Goal: Information Seeking & Learning: Compare options

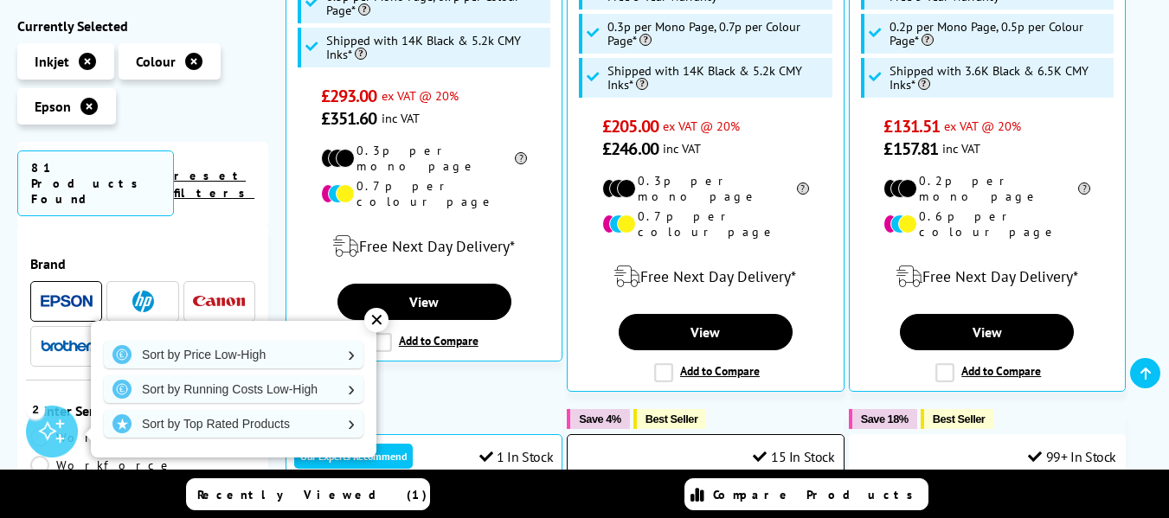
scroll to position [952, 0]
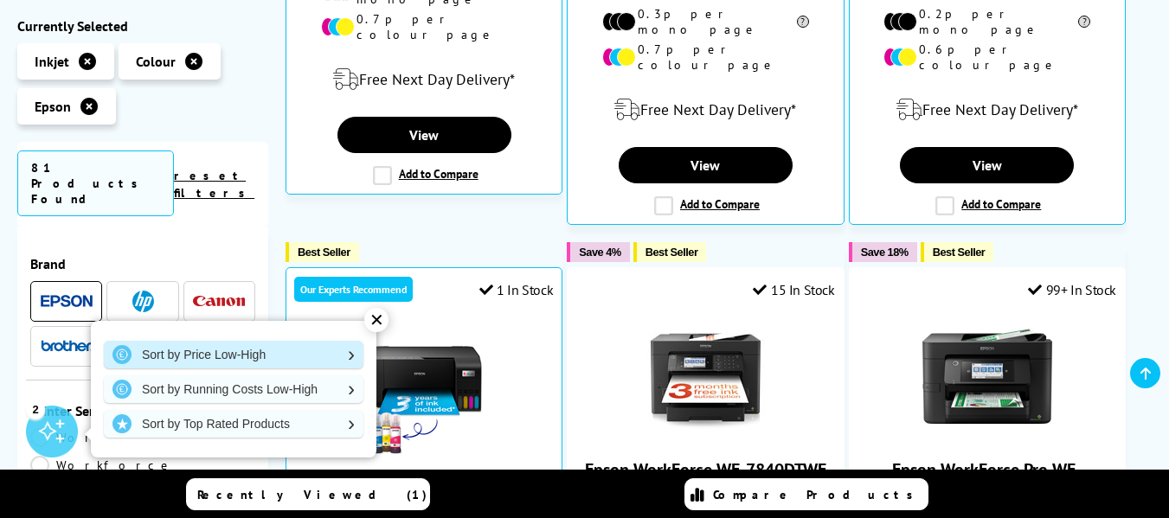
click at [215, 355] on link "Sort by Price Low-High" at bounding box center [234, 355] width 260 height 28
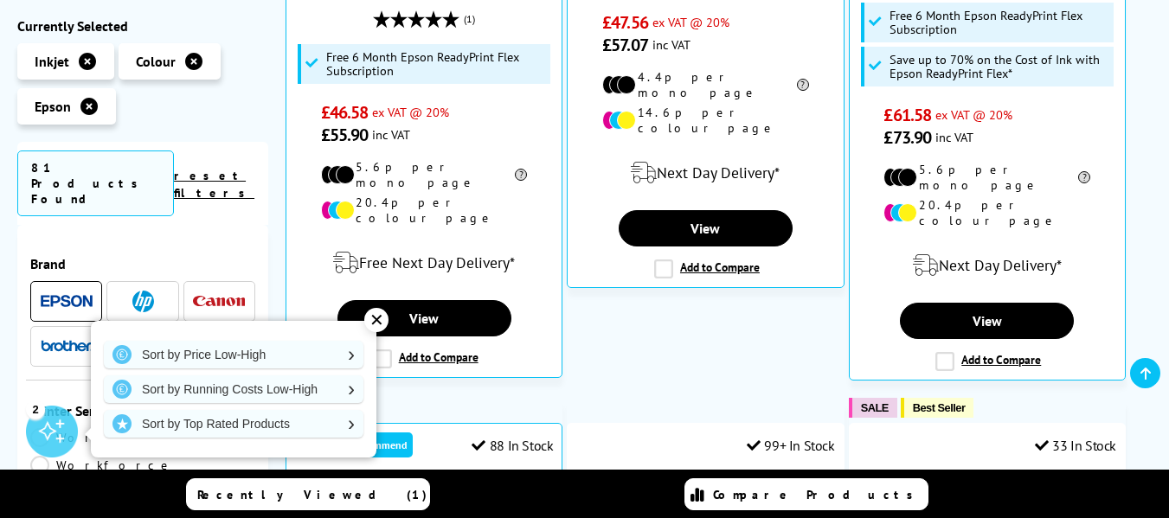
scroll to position [692, 0]
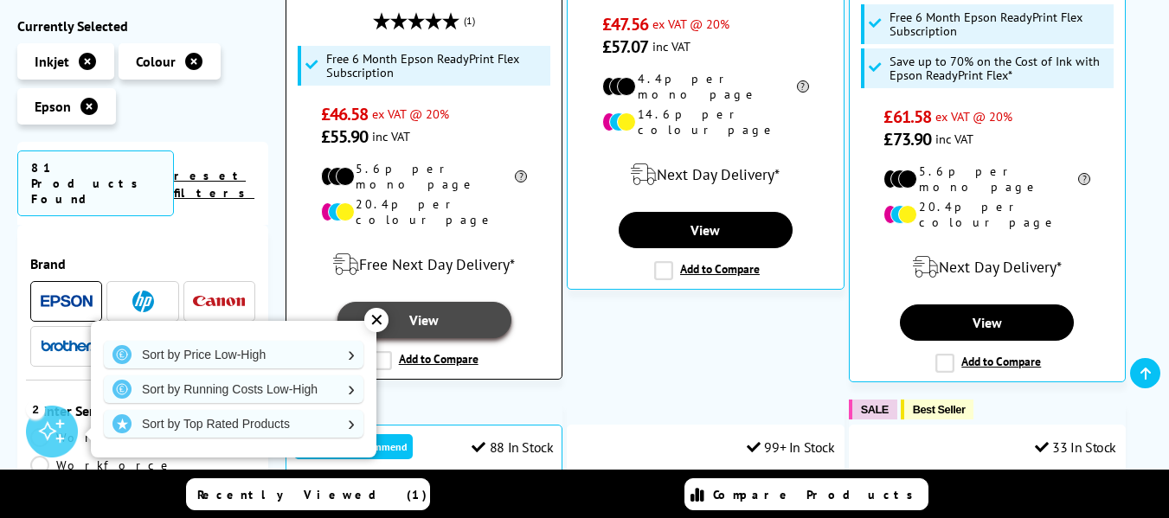
click at [419, 302] on link "View" at bounding box center [424, 320] width 174 height 36
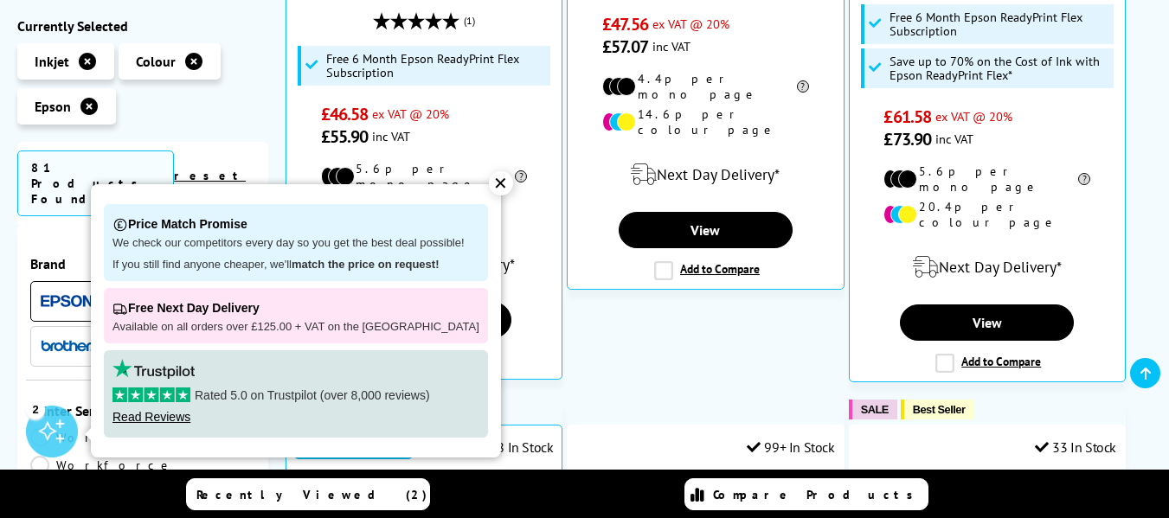
click at [489, 183] on div "✕" at bounding box center [501, 183] width 24 height 24
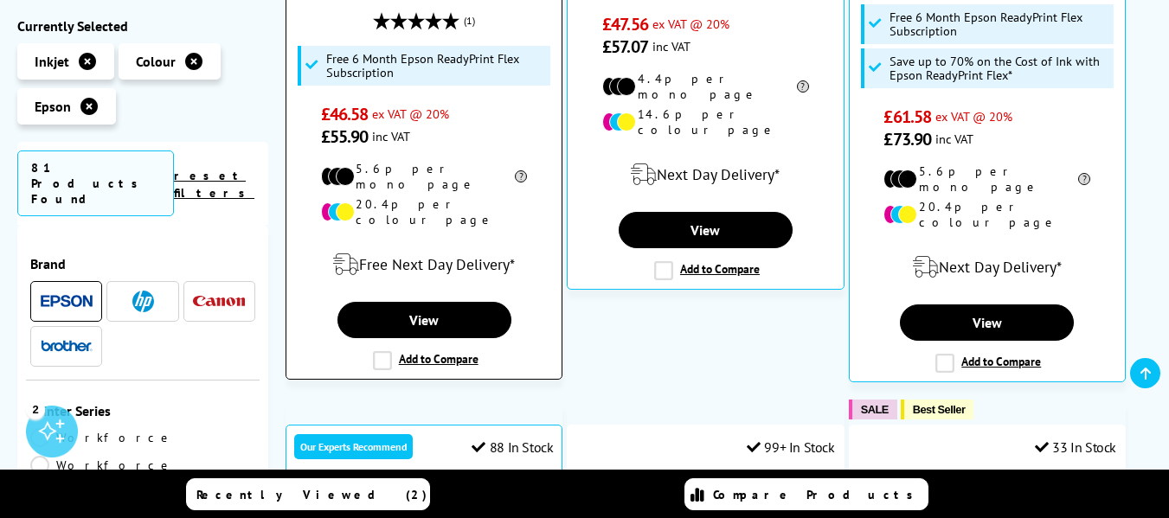
click at [453, 351] on label "Add to Compare" at bounding box center [426, 360] width 106 height 19
click at [0, 0] on input "Add to Compare" at bounding box center [0, 0] width 0 height 0
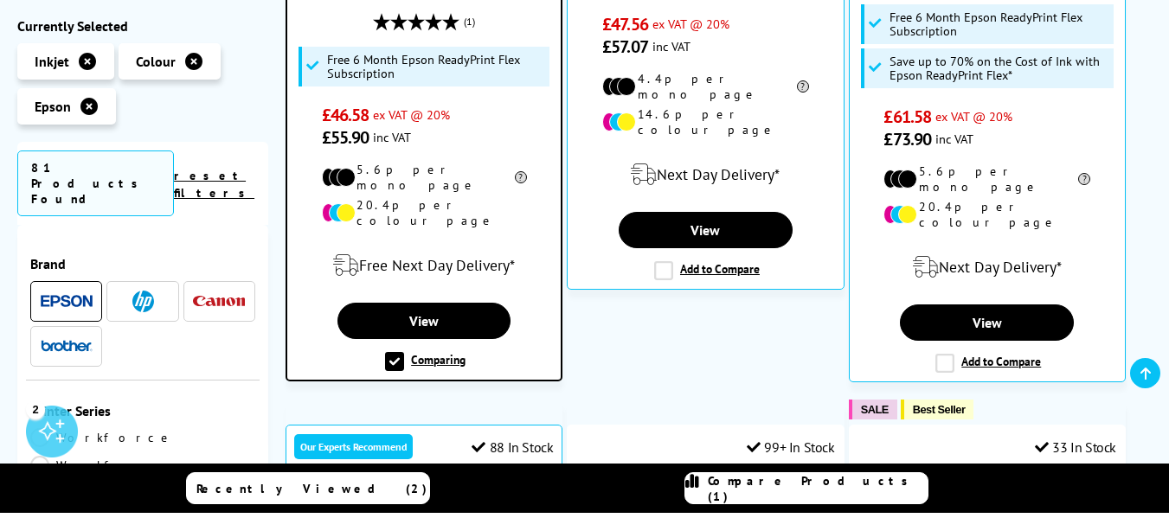
scroll to position [693, 0]
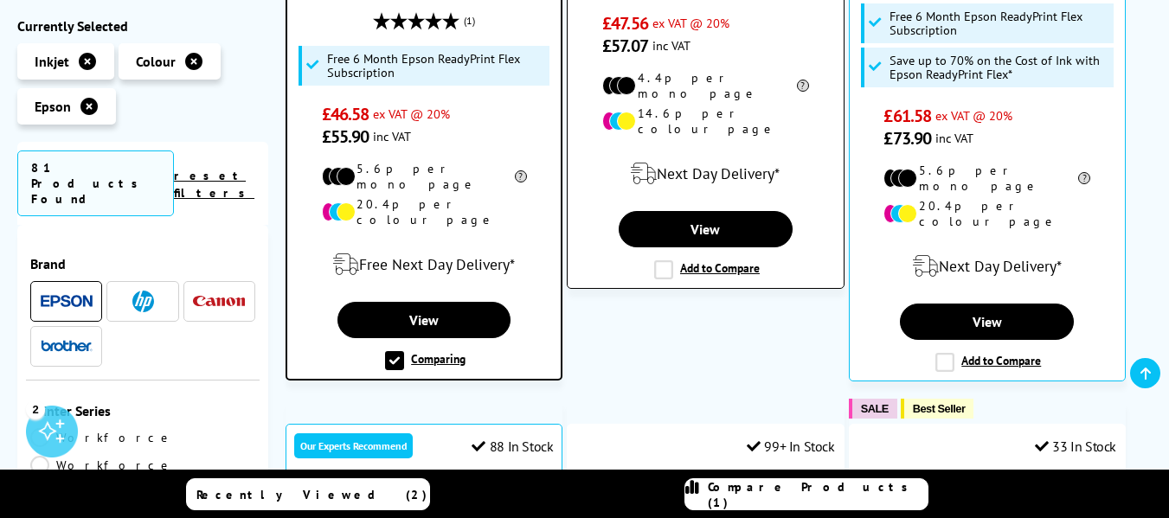
click at [716, 260] on label "Add to Compare" at bounding box center [707, 269] width 106 height 19
click at [0, 0] on input "Add to Compare" at bounding box center [0, 0] width 0 height 0
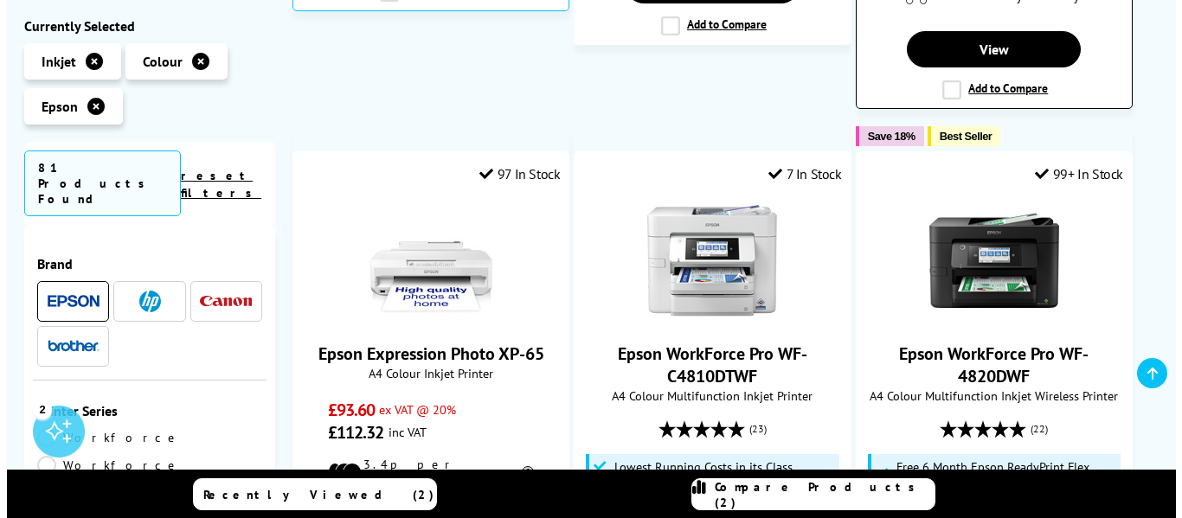
scroll to position [1731, 0]
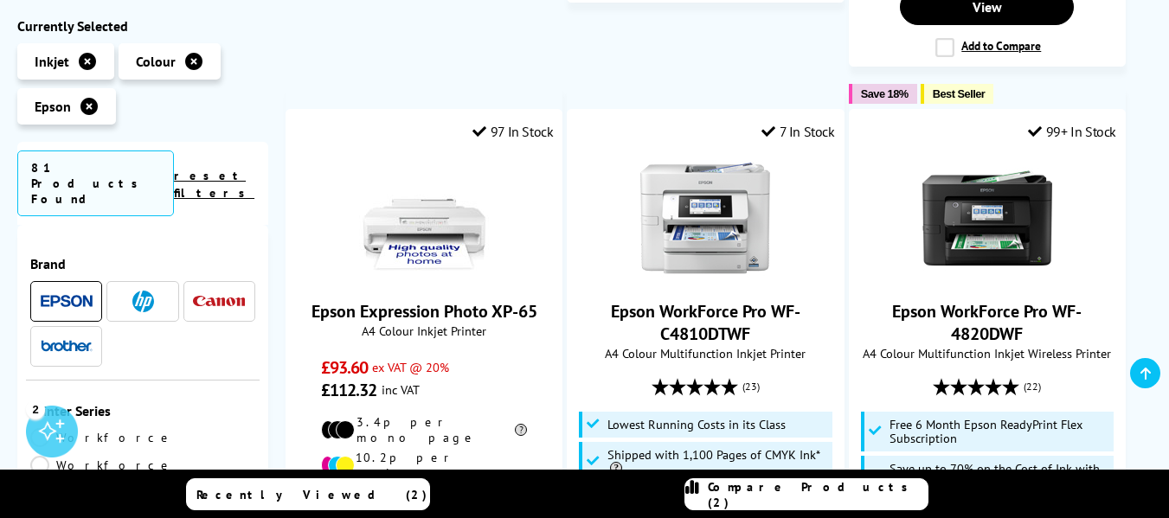
click at [820, 494] on span "Compare Products (2)" at bounding box center [818, 494] width 220 height 31
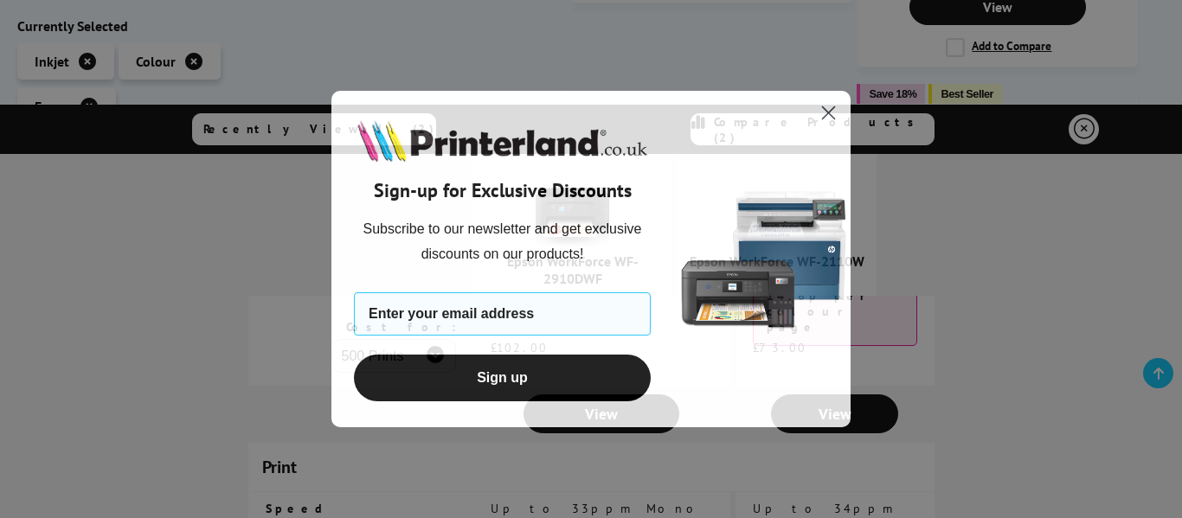
scroll to position [519, 0]
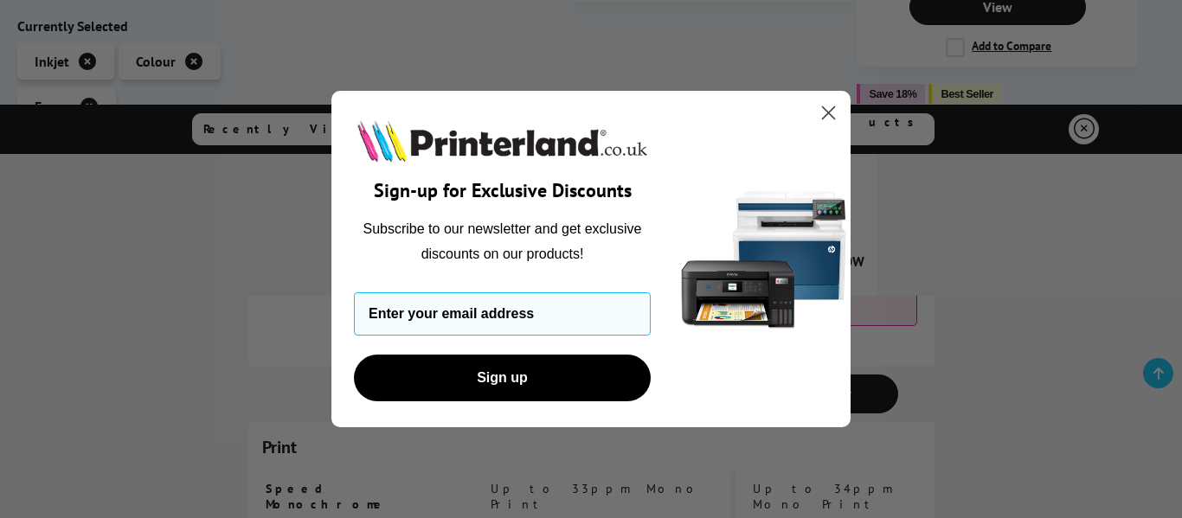
click at [826, 109] on circle "Close dialog" at bounding box center [828, 113] width 29 height 29
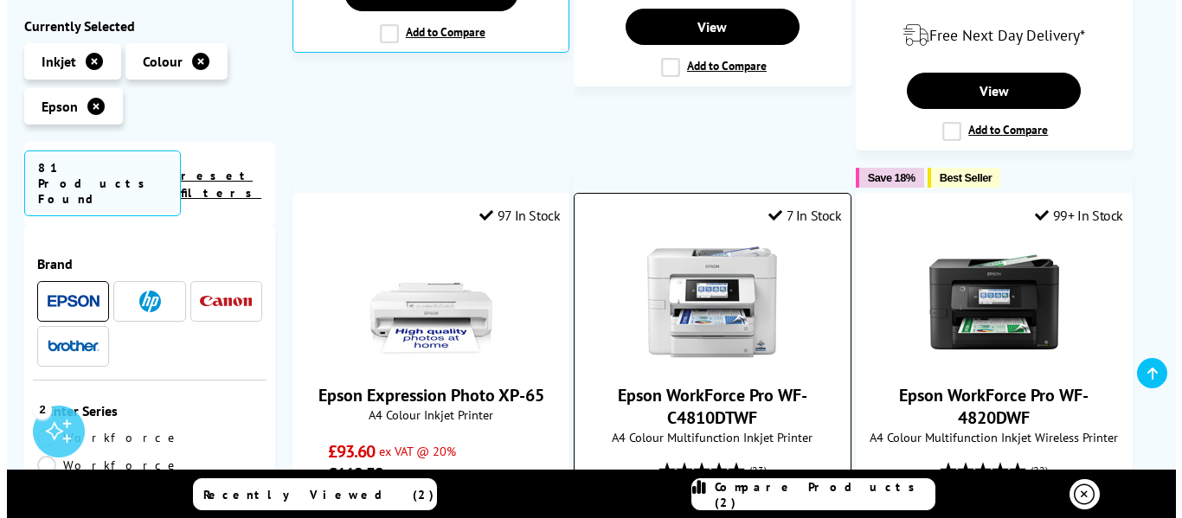
scroll to position [1645, 0]
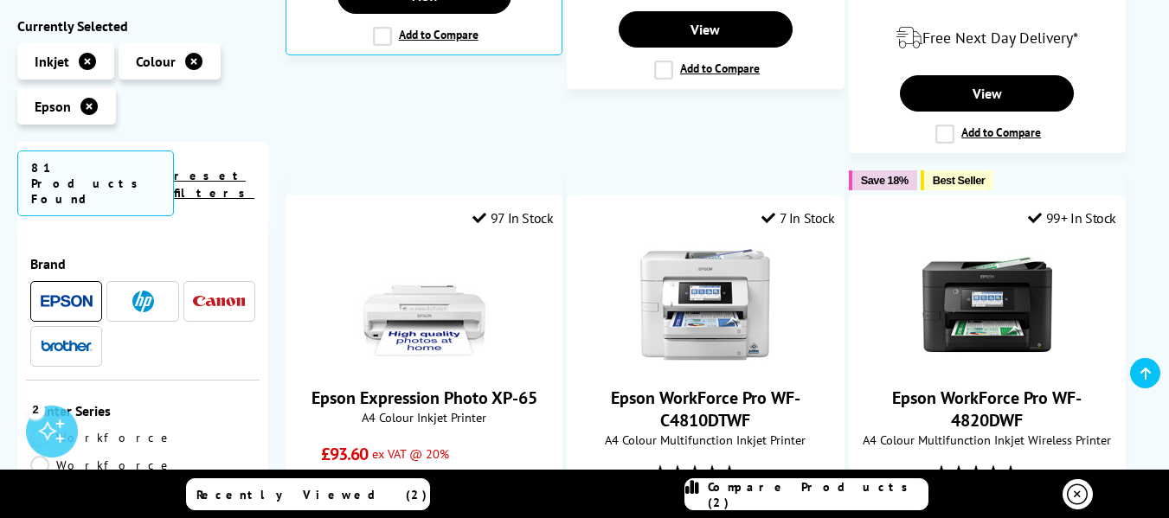
drag, startPoint x: 815, startPoint y: 248, endPoint x: 786, endPoint y: 491, distance: 244.9
click at [786, 491] on span "Compare Products (2)" at bounding box center [818, 494] width 220 height 31
click at [786, 491] on div "Recently Viewed (2) Compare Products (2)" at bounding box center [584, 494] width 1169 height 49
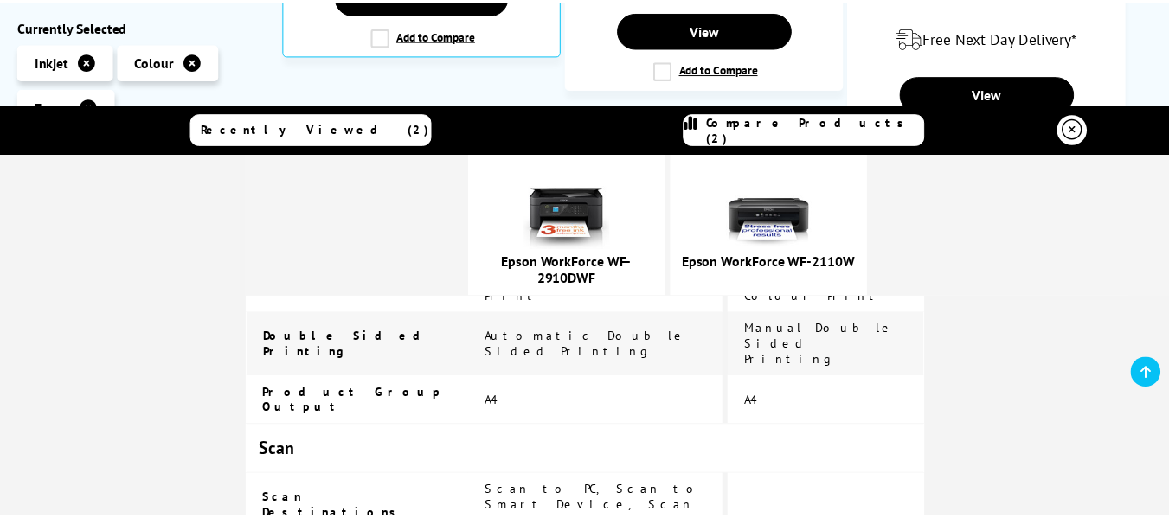
scroll to position [865, 0]
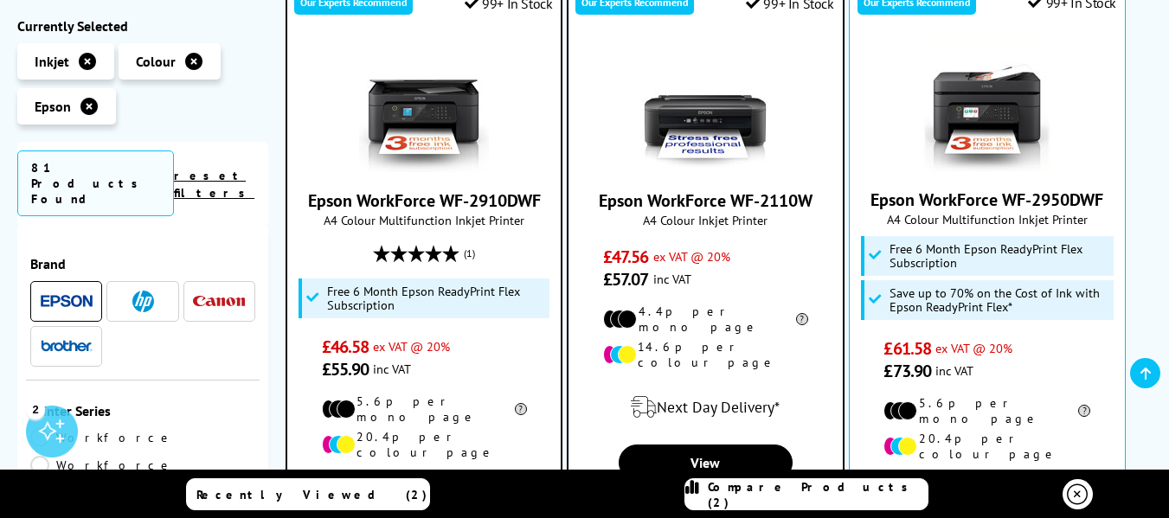
scroll to position [606, 0]
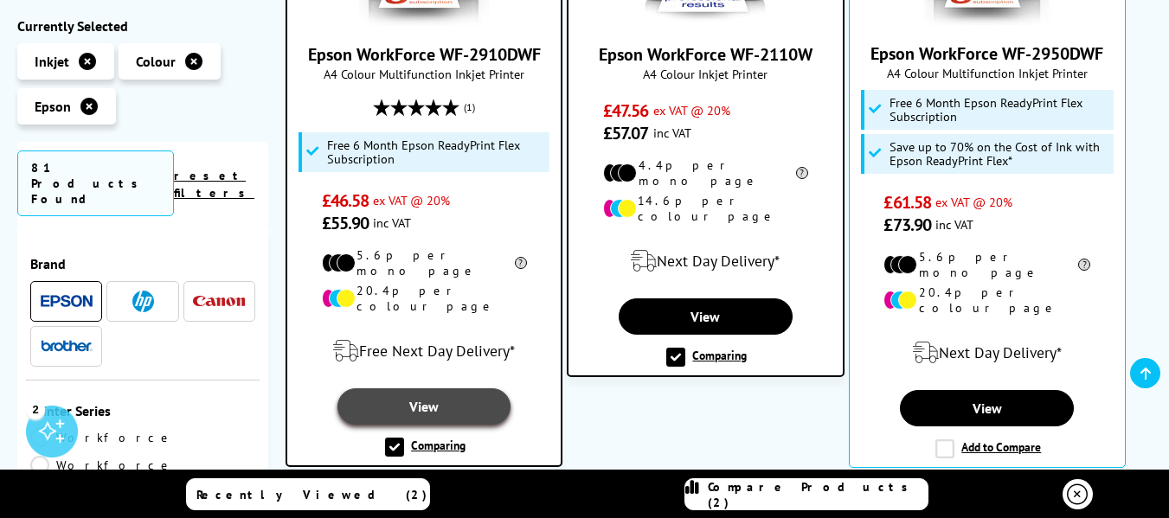
click at [429, 388] on link "View" at bounding box center [423, 406] width 173 height 36
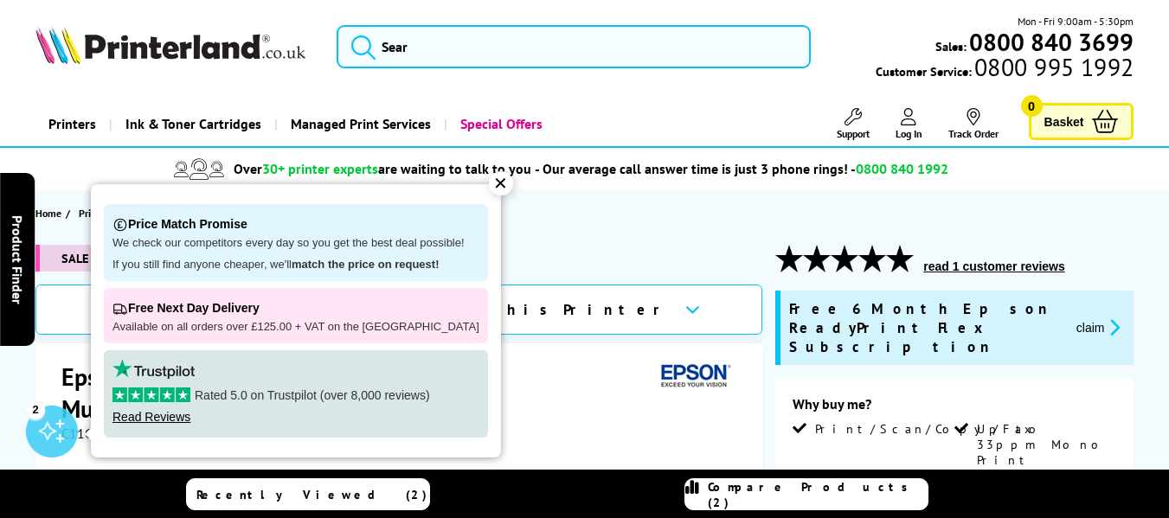
click at [489, 180] on div "✕" at bounding box center [501, 183] width 24 height 24
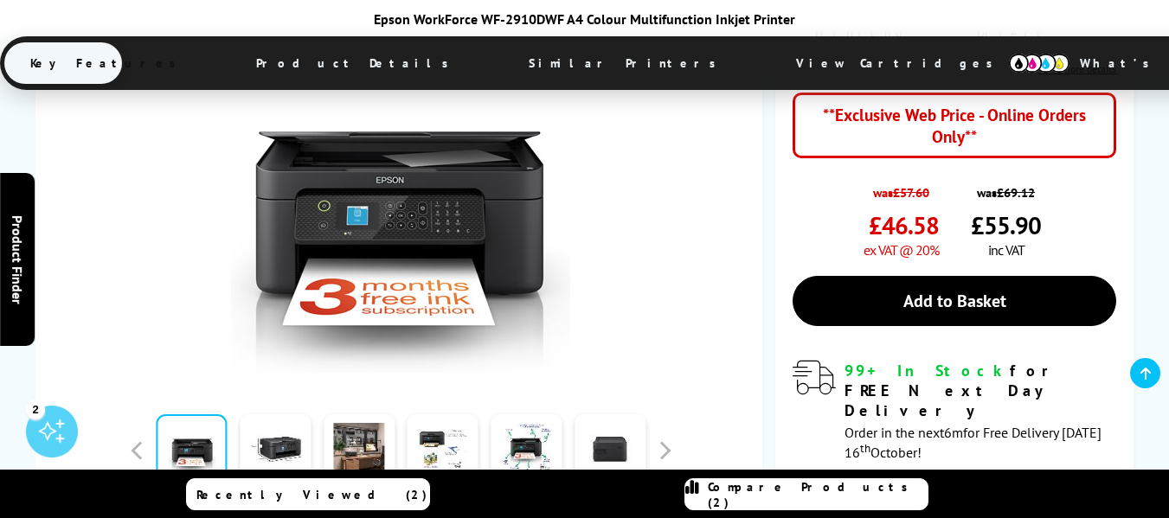
scroll to position [606, 0]
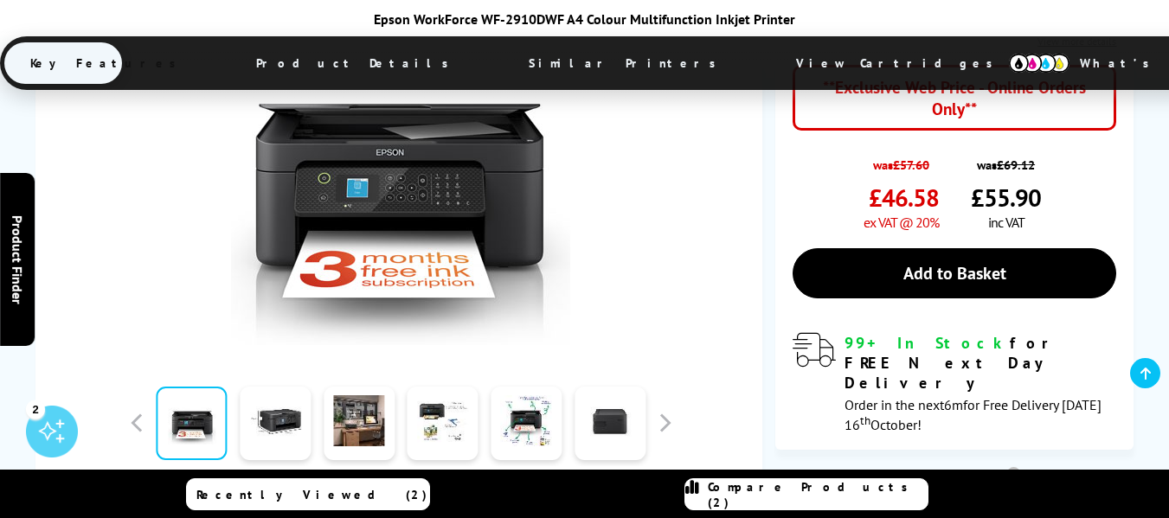
click at [770, 59] on span "View Cartridges" at bounding box center [902, 63] width 265 height 45
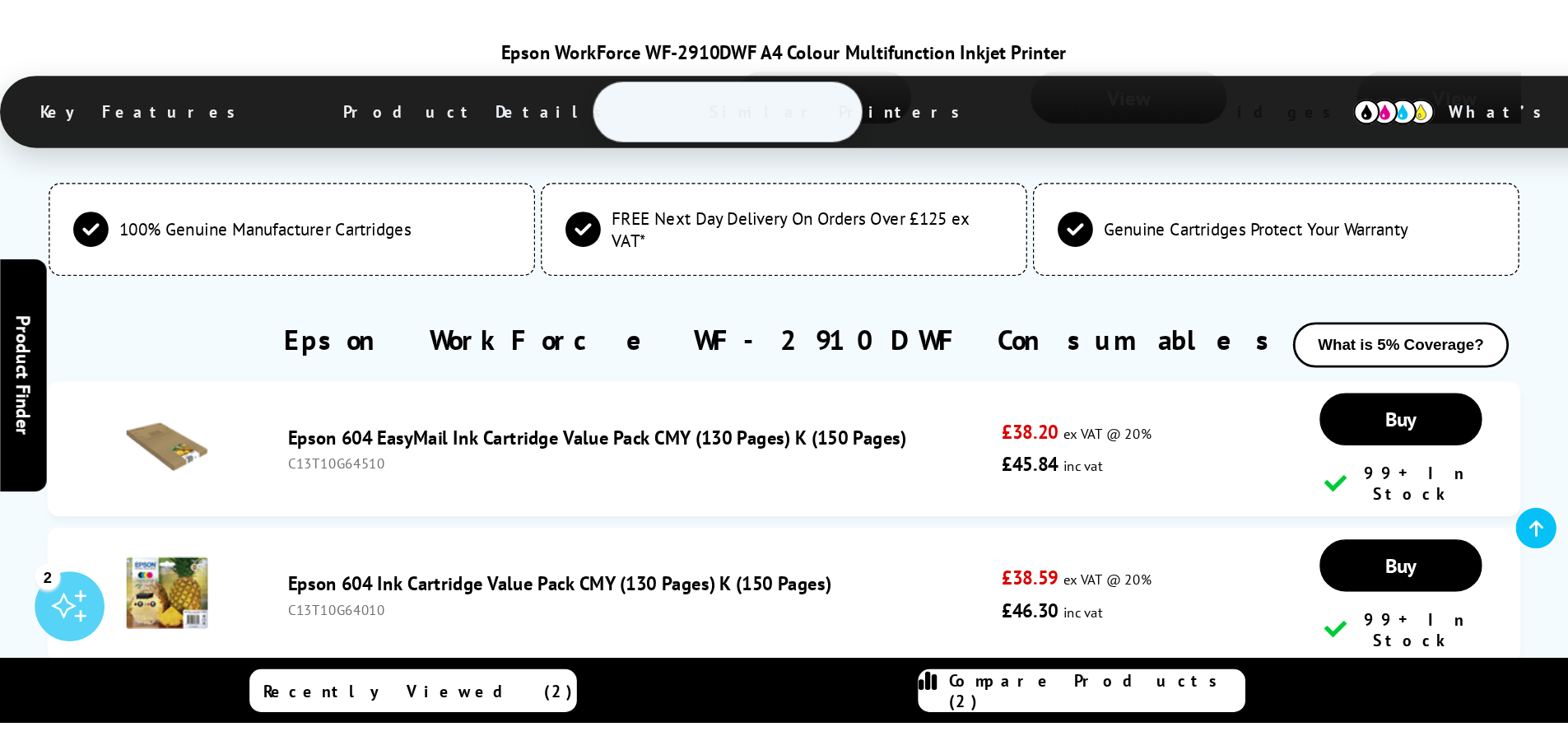
scroll to position [4583, 0]
